Goal: Information Seeking & Learning: Learn about a topic

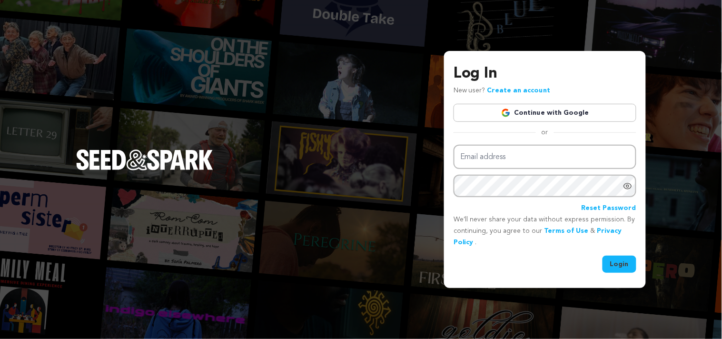
type input "katewin.ter676@gmail.com"
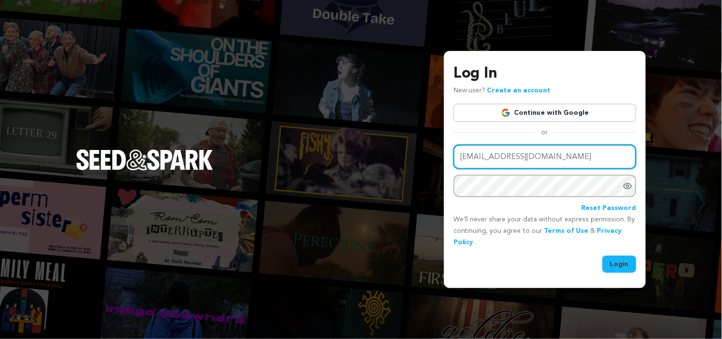
drag, startPoint x: 573, startPoint y: 159, endPoint x: 433, endPoint y: 177, distance: 140.6
click at [433, 177] on div "Log In New user? Create an account Continue with Google or Email address katewi…" at bounding box center [361, 169] width 722 height 339
click at [502, 157] on input "Email address" at bounding box center [545, 157] width 183 height 24
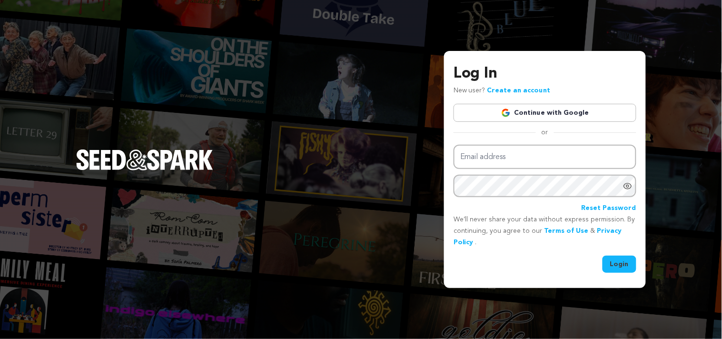
click at [536, 118] on link "Continue with Google" at bounding box center [545, 113] width 183 height 18
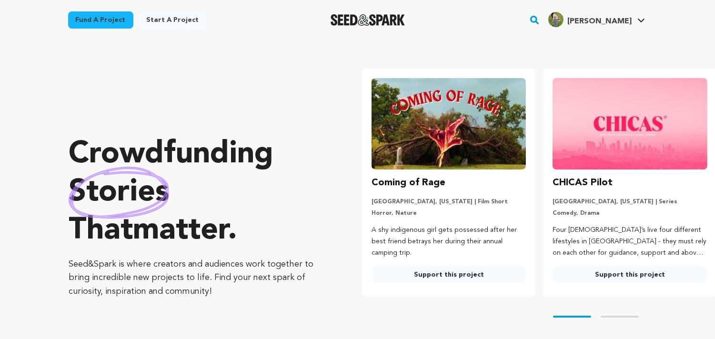
click at [107, 23] on link "Fund a project" at bounding box center [100, 19] width 65 height 17
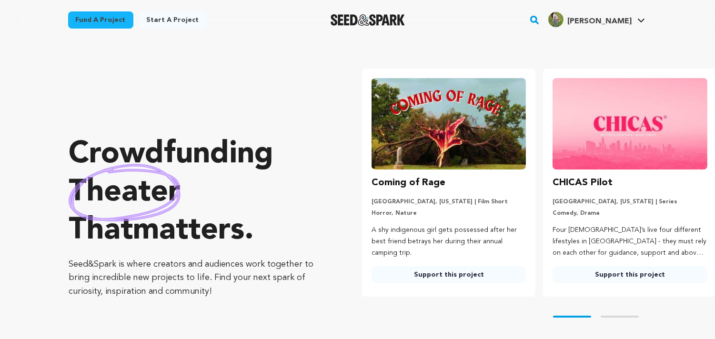
click at [103, 22] on link "Fund a project" at bounding box center [100, 19] width 65 height 17
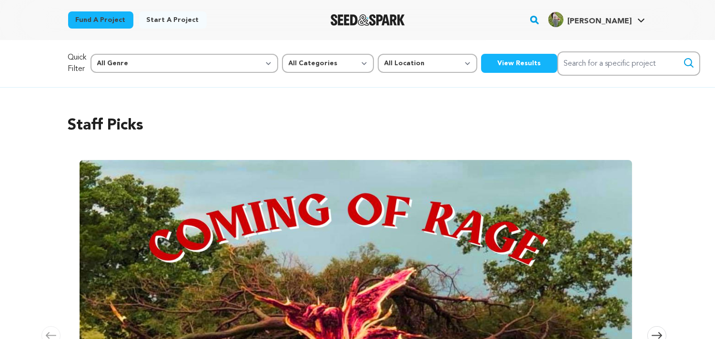
click at [481, 64] on button "View Results" at bounding box center [519, 63] width 76 height 19
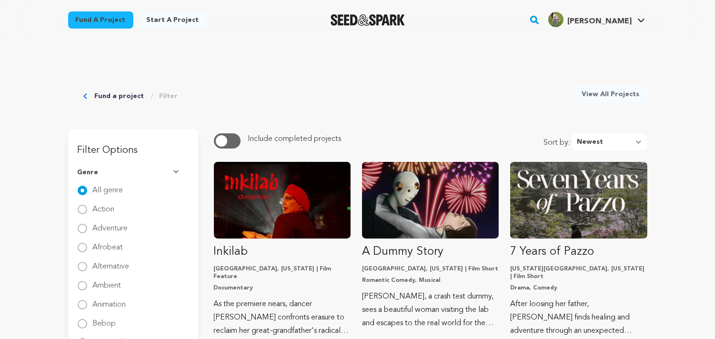
click at [229, 142] on button "button" at bounding box center [227, 140] width 27 height 15
click at [160, 93] on link "Filter" at bounding box center [168, 96] width 19 height 10
click at [615, 143] on select "Newest Most Popular Most Funded Trending Now Ending Now Amount Raised" at bounding box center [609, 141] width 76 height 17
select select "most_funded"
click at [574, 133] on select "Newest Most Popular Most Funded Trending Now Ending Now Amount Raised" at bounding box center [609, 141] width 76 height 17
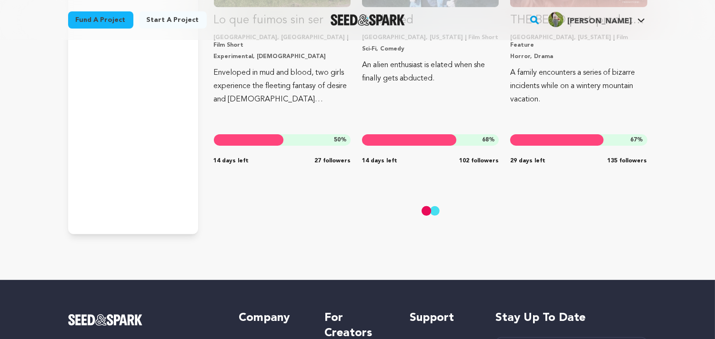
scroll to position [7059, 0]
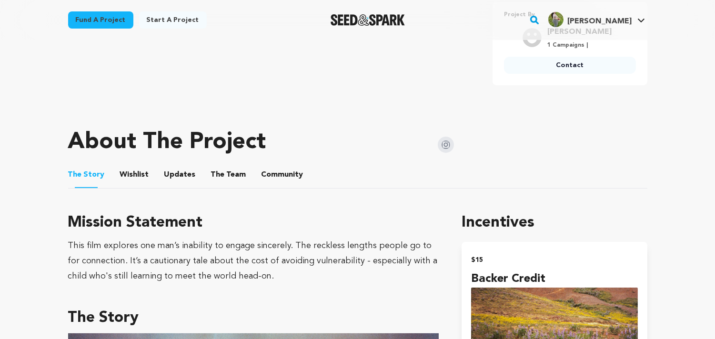
scroll to position [384, 0]
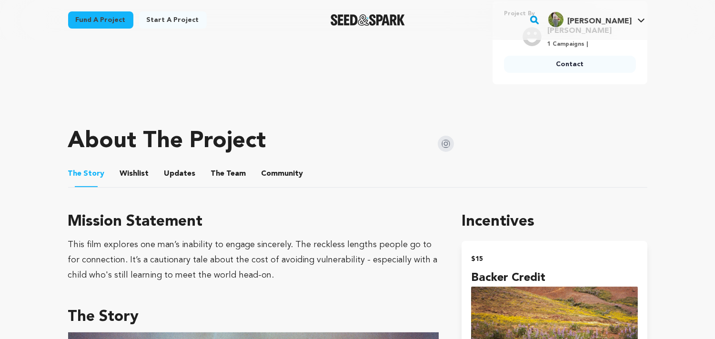
click at [448, 147] on img at bounding box center [445, 144] width 16 height 16
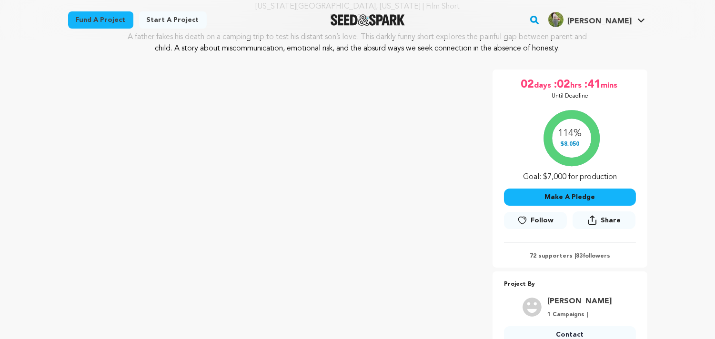
scroll to position [113, 0]
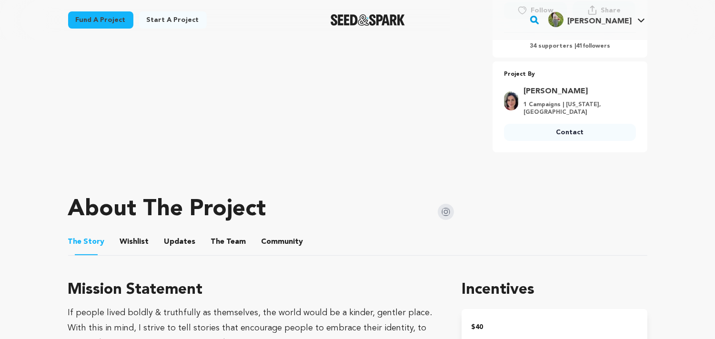
scroll to position [334, 0]
click at [445, 210] on img at bounding box center [445, 212] width 16 height 16
click at [448, 204] on img at bounding box center [445, 212] width 16 height 16
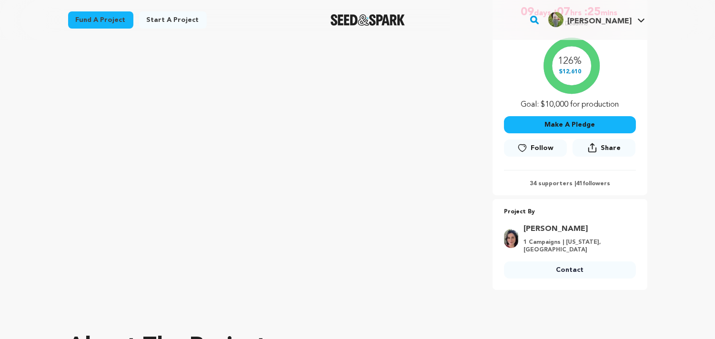
scroll to position [197, 0]
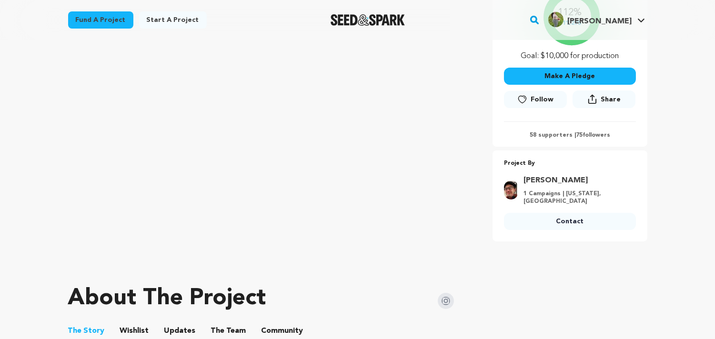
scroll to position [246, 0]
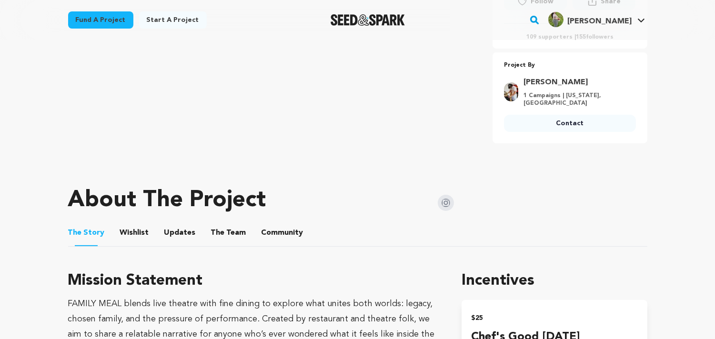
scroll to position [337, 0]
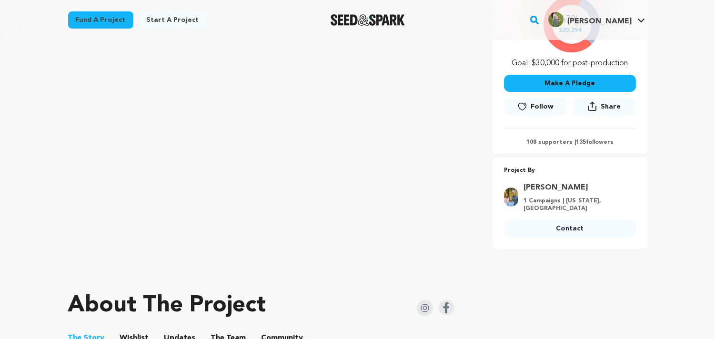
scroll to position [240, 0]
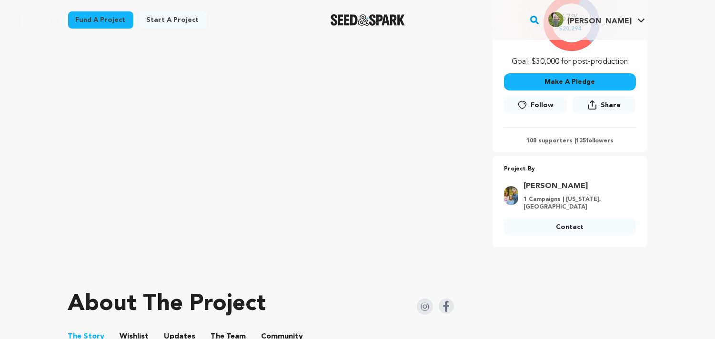
click at [420, 303] on img at bounding box center [425, 306] width 16 height 16
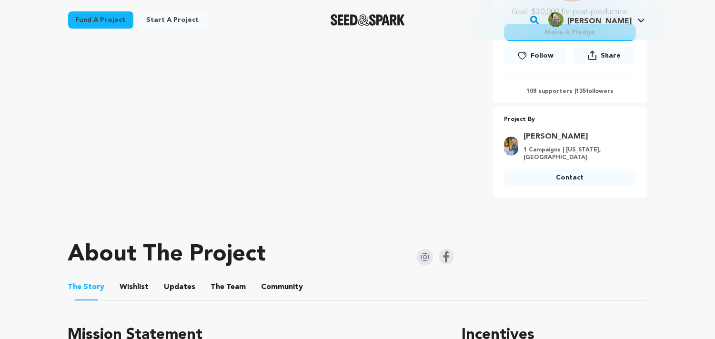
scroll to position [289, 0]
click at [513, 142] on img at bounding box center [511, 146] width 14 height 19
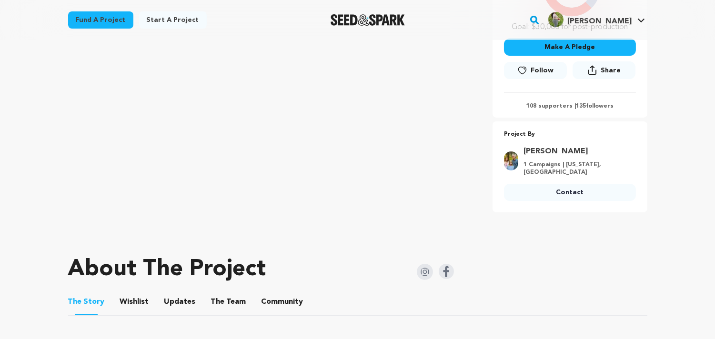
scroll to position [275, 0]
click at [509, 159] on img at bounding box center [511, 160] width 14 height 19
click at [567, 150] on link "[PERSON_NAME]" at bounding box center [577, 150] width 106 height 11
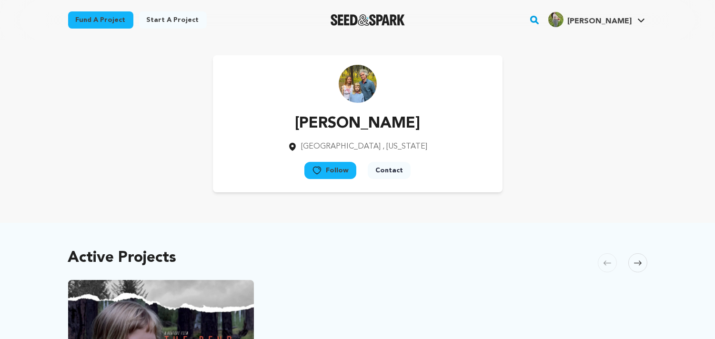
drag, startPoint x: 416, startPoint y: 127, endPoint x: 295, endPoint y: 127, distance: 120.9
click at [295, 127] on div "James Westby Portland , Oregon Follow" at bounding box center [357, 123] width 289 height 137
copy p "[PERSON_NAME]"
click at [111, 98] on div "James Westby Portland , Oregon Follow" at bounding box center [357, 123] width 579 height 137
